Goal: Task Accomplishment & Management: Use online tool/utility

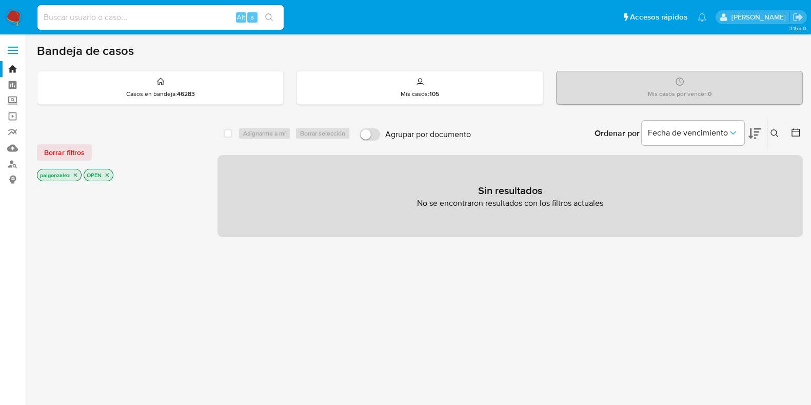
click at [73, 176] on icon "close-filter" at bounding box center [75, 175] width 6 height 6
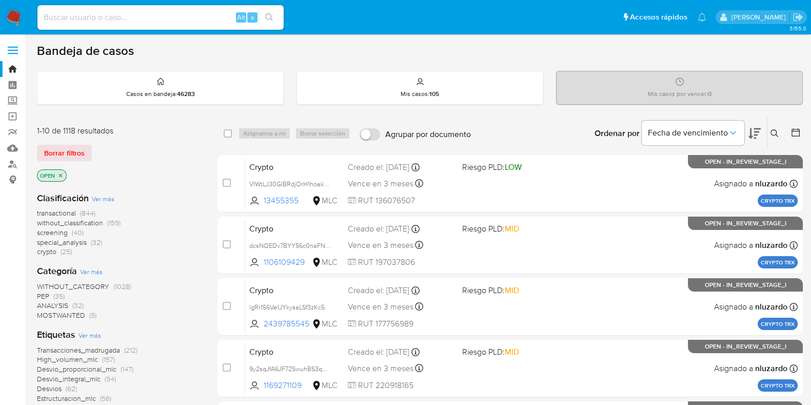
click at [61, 175] on icon "close-filter" at bounding box center [60, 175] width 6 height 6
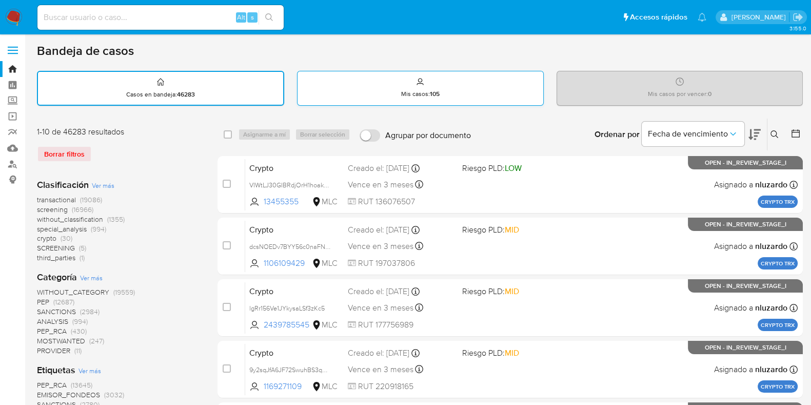
click at [420, 82] on icon at bounding box center [420, 80] width 4 height 4
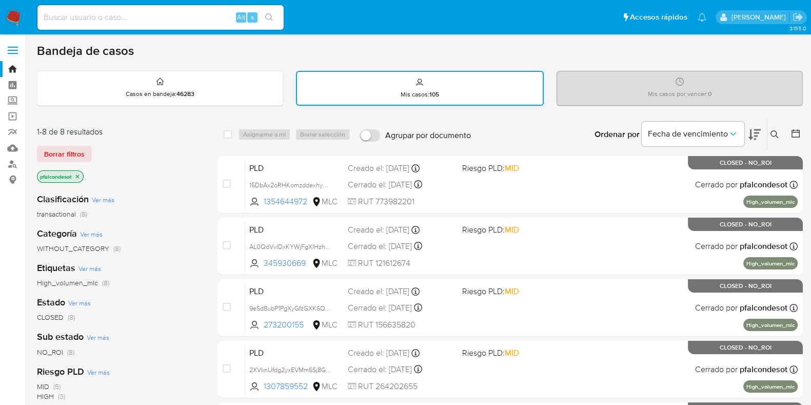
click at [431, 84] on div "Mis casos : 105" at bounding box center [419, 88] width 245 height 33
click at [174, 84] on div "Casos en bandeja : 46283" at bounding box center [159, 87] width 245 height 33
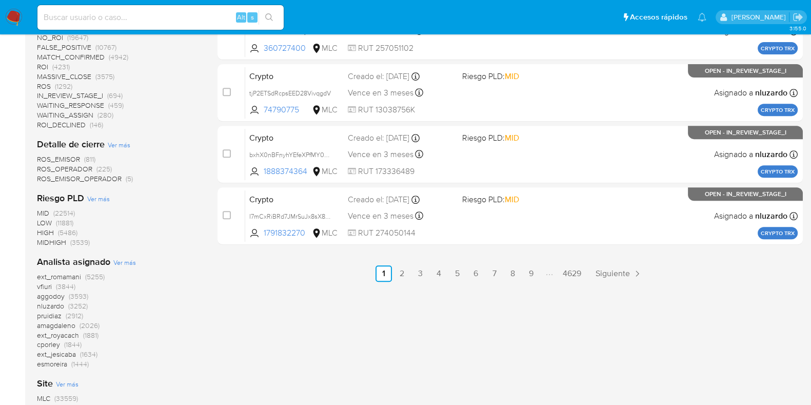
scroll to position [605, 0]
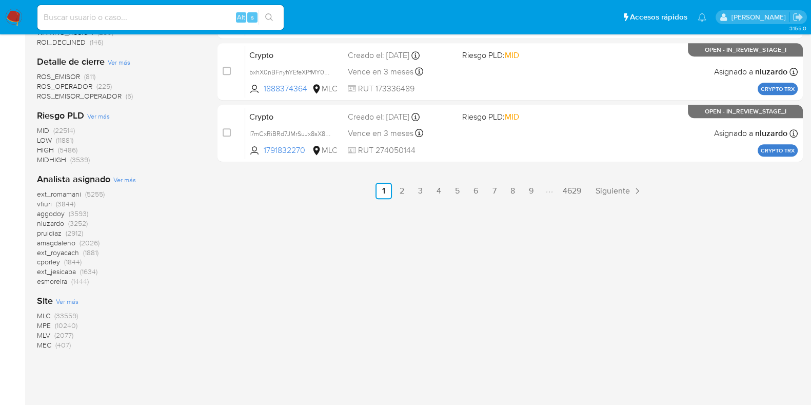
click at [62, 312] on span "(33559)" at bounding box center [66, 315] width 24 height 10
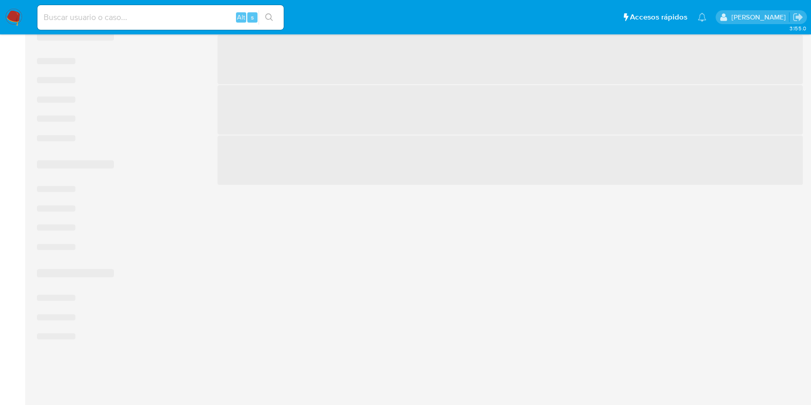
scroll to position [546, 0]
